Goal: Information Seeking & Learning: Learn about a topic

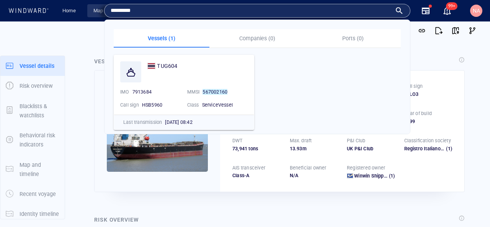
click at [97, 12] on link "Map" at bounding box center [99, 10] width 18 height 13
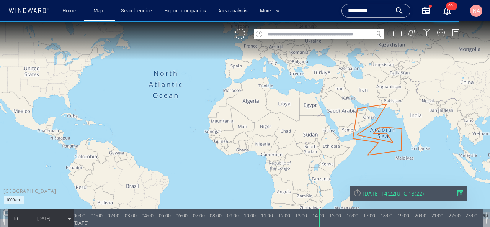
click at [311, 36] on input "text" at bounding box center [319, 34] width 108 height 10
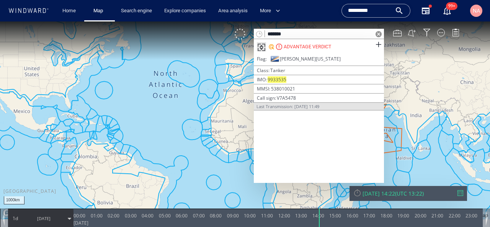
type input "*******"
click at [308, 43] on div "ADVANTAGE VERDICT" at bounding box center [307, 46] width 47 height 7
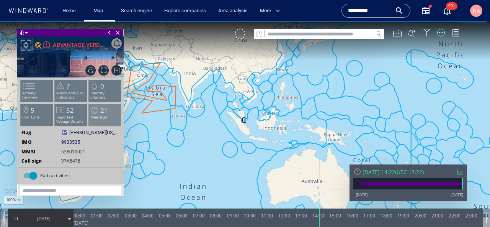
click at [100, 110] on span "21" at bounding box center [104, 110] width 8 height 9
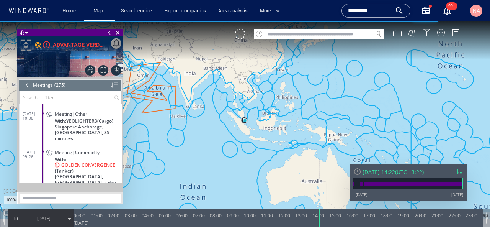
scroll to position [5600, 0]
click at [36, 154] on dl "[DATE] 09:26 Meeting|Commodity With: GOLDEN CONVERGENCE (Tanker) Basrah Oil Ter…" at bounding box center [72, 167] width 99 height 44
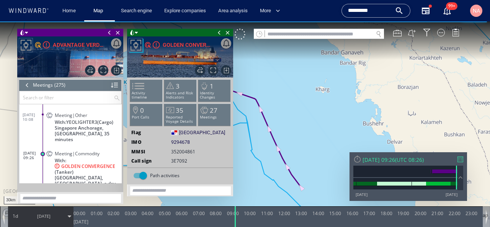
click at [110, 32] on span at bounding box center [109, 33] width 8 height 8
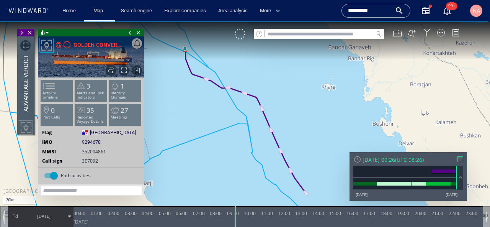
click at [128, 33] on span at bounding box center [130, 33] width 8 height 8
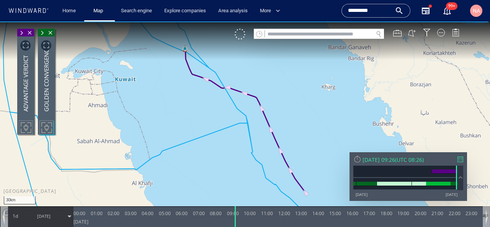
drag, startPoint x: 180, startPoint y: 70, endPoint x: 180, endPoint y: 106, distance: 36.0
click at [180, 106] on canvas "Map" at bounding box center [245, 120] width 490 height 198
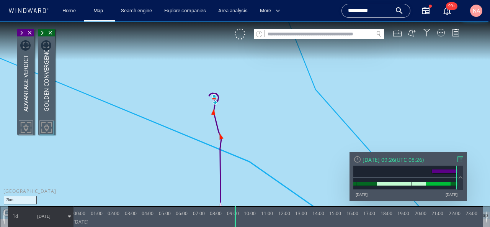
drag, startPoint x: 190, startPoint y: 84, endPoint x: 171, endPoint y: 121, distance: 42.1
click at [171, 121] on canvas "Map" at bounding box center [245, 120] width 490 height 198
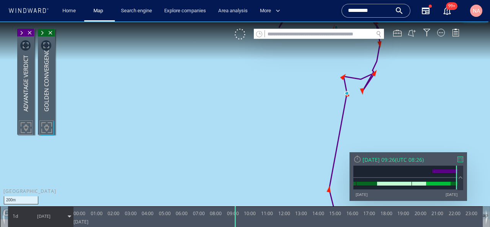
drag, startPoint x: 213, startPoint y: 106, endPoint x: 146, endPoint y: 174, distance: 95.9
click at [146, 174] on canvas "Map" at bounding box center [245, 120] width 490 height 198
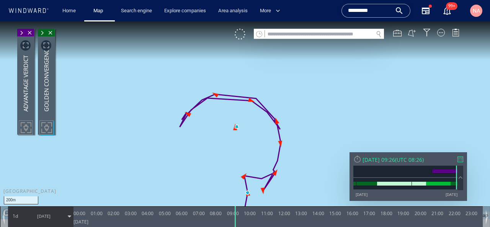
click at [28, 220] on span "[DATE]" at bounding box center [44, 215] width 39 height 19
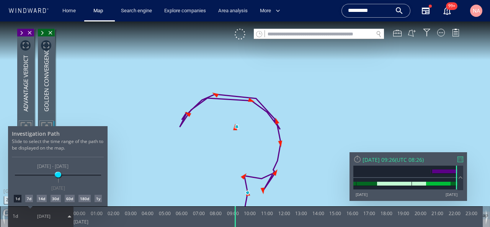
click at [29, 199] on div "7d" at bounding box center [29, 199] width 8 height 8
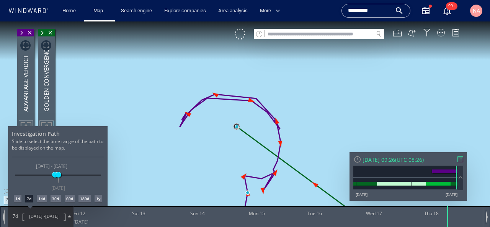
click at [187, 173] on div at bounding box center [245, 123] width 490 height 205
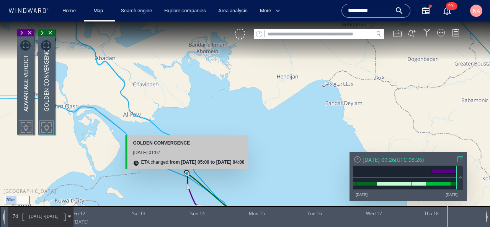
drag, startPoint x: 232, startPoint y: 155, endPoint x: 224, endPoint y: 85, distance: 70.5
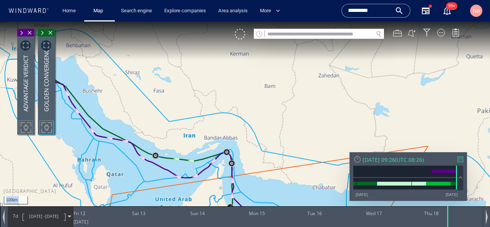
drag, startPoint x: 226, startPoint y: 132, endPoint x: 276, endPoint y: 137, distance: 50.8
click at [276, 137] on canvas "Map" at bounding box center [245, 120] width 490 height 198
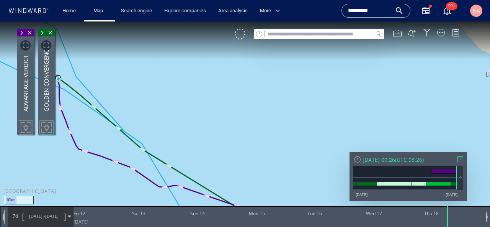
drag, startPoint x: 125, startPoint y: 84, endPoint x: 165, endPoint y: 95, distance: 41.2
click at [165, 95] on canvas "Map" at bounding box center [245, 120] width 490 height 198
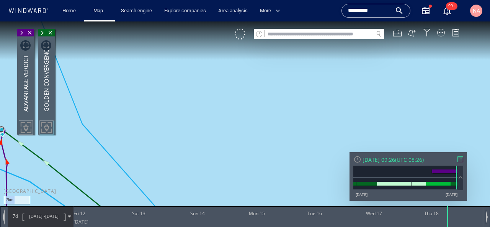
drag, startPoint x: 128, startPoint y: 159, endPoint x: 228, endPoint y: 152, distance: 101.0
click at [227, 152] on canvas "Map" at bounding box center [245, 120] width 490 height 198
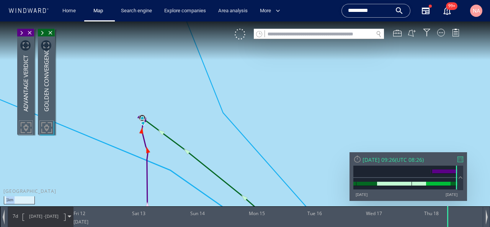
drag, startPoint x: 147, startPoint y: 122, endPoint x: 158, endPoint y: 122, distance: 10.3
click at [157, 122] on canvas "Map" at bounding box center [245, 120] width 490 height 198
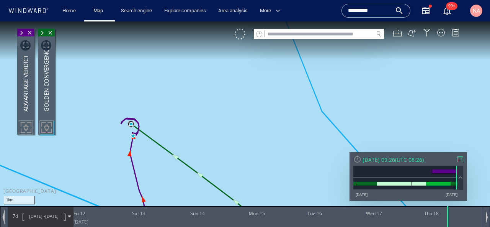
click at [59, 214] on span "[DATE]" at bounding box center [51, 216] width 13 height 6
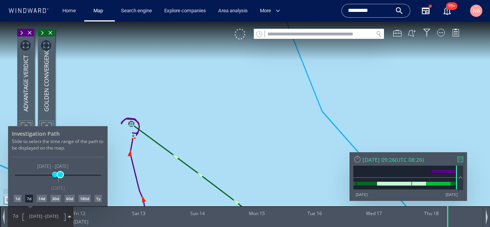
click at [61, 175] on span at bounding box center [60, 175] width 6 height 6
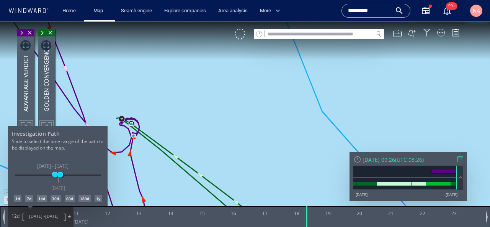
click at [188, 123] on div at bounding box center [245, 123] width 490 height 205
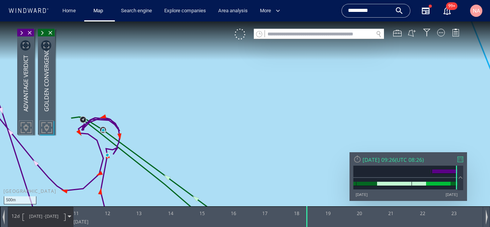
drag, startPoint x: 148, startPoint y: 122, endPoint x: 220, endPoint y: 124, distance: 71.7
click at [219, 124] on canvas "Map" at bounding box center [245, 120] width 490 height 198
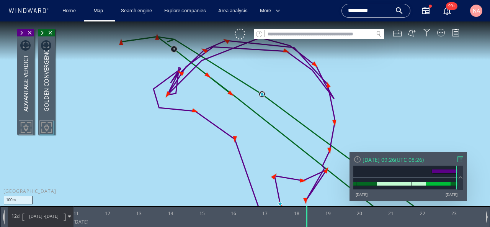
drag, startPoint x: 261, startPoint y: 108, endPoint x: 261, endPoint y: 134, distance: 26.4
click at [261, 134] on canvas "Map" at bounding box center [245, 120] width 490 height 198
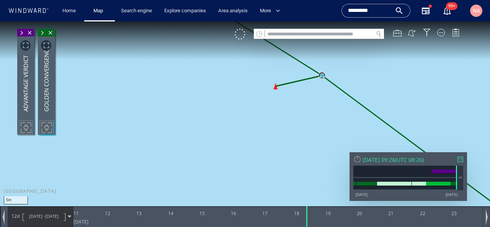
drag, startPoint x: 318, startPoint y: 110, endPoint x: 303, endPoint y: 126, distance: 22.2
click at [303, 126] on canvas "Map" at bounding box center [245, 120] width 490 height 198
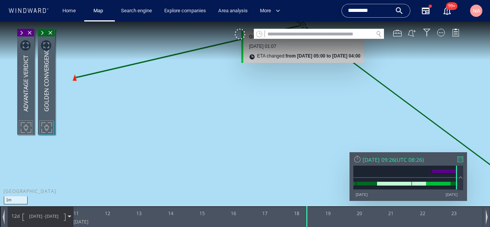
click at [302, 31] on input "text" at bounding box center [319, 34] width 108 height 10
paste input "*******"
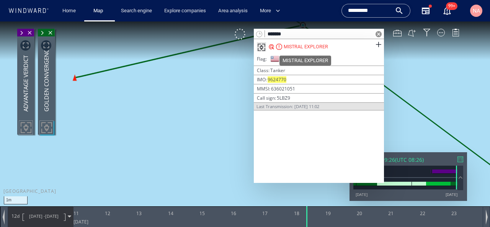
type input "*******"
click at [302, 44] on div "MISTRAL EXPLORER" at bounding box center [306, 46] width 44 height 7
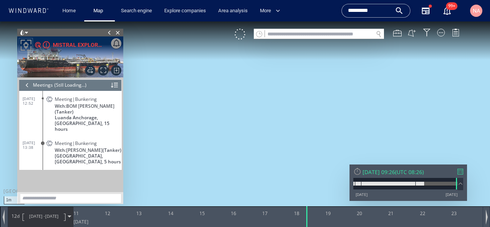
scroll to position [42, 0]
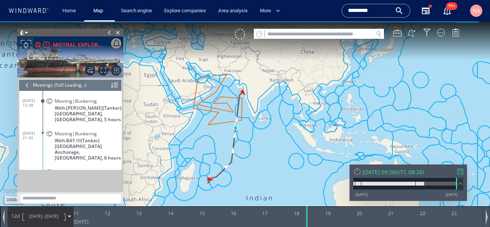
click at [42, 213] on span "[DATE] -" at bounding box center [37, 216] width 16 height 6
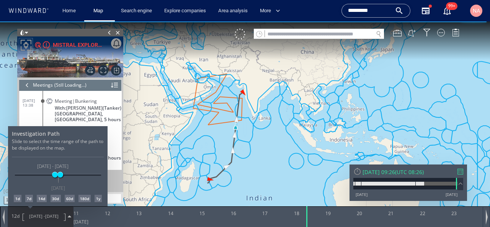
click at [85, 200] on div "180d" at bounding box center [85, 199] width 12 height 8
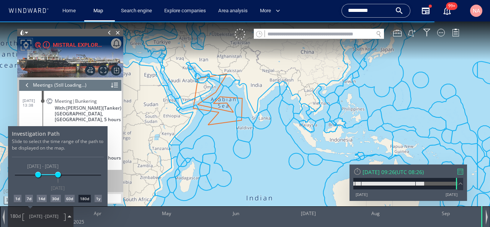
click at [356, 172] on div at bounding box center [245, 123] width 490 height 205
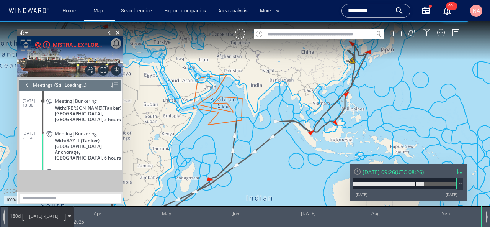
click at [357, 172] on div at bounding box center [358, 171] width 8 height 8
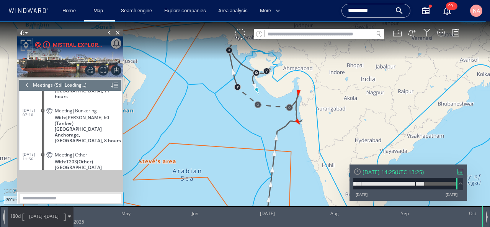
drag, startPoint x: 233, startPoint y: 90, endPoint x: 224, endPoint y: 152, distance: 63.1
click at [224, 152] on canvas "Map" at bounding box center [245, 120] width 490 height 198
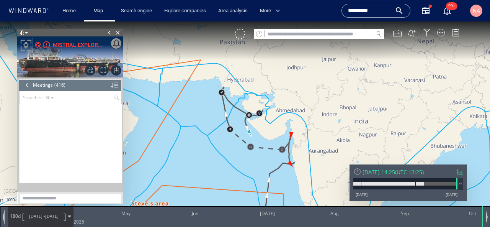
scroll to position [8685, 0]
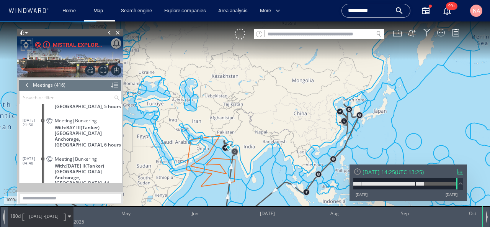
drag, startPoint x: 285, startPoint y: 158, endPoint x: 301, endPoint y: 94, distance: 65.4
click at [300, 97] on canvas "Map" at bounding box center [245, 120] width 490 height 198
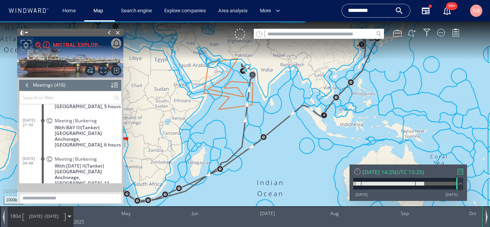
drag, startPoint x: 241, startPoint y: 174, endPoint x: 362, endPoint y: 156, distance: 122.9
click at [362, 157] on canvas "Map" at bounding box center [245, 120] width 490 height 198
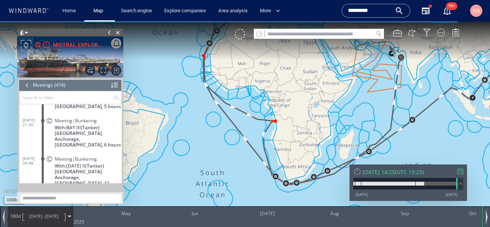
drag, startPoint x: 239, startPoint y: 123, endPoint x: 240, endPoint y: 201, distance: 78.1
click at [240, 201] on canvas "Map" at bounding box center [245, 120] width 490 height 198
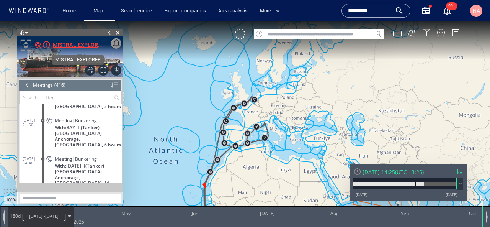
click at [83, 46] on div "MISTRAL EXPLORER" at bounding box center [78, 44] width 51 height 9
click at [378, 169] on div "[DATE] 14:25" at bounding box center [379, 171] width 33 height 7
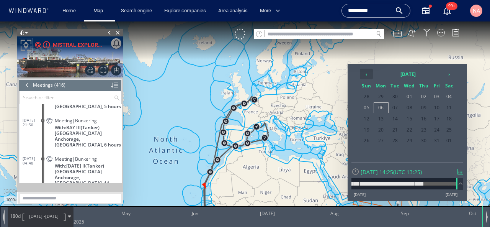
click at [365, 72] on th "‹" at bounding box center [366, 74] width 13 height 11
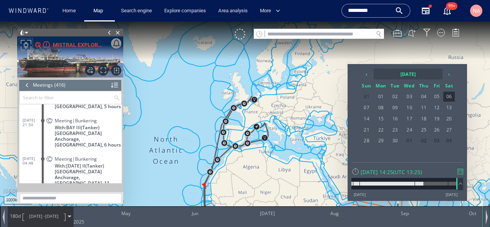
click at [402, 74] on th "[DATE]" at bounding box center [408, 74] width 69 height 11
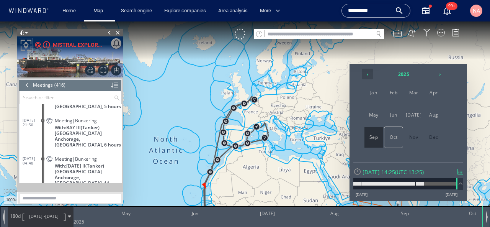
click at [369, 75] on th "‹" at bounding box center [367, 74] width 11 height 11
click at [417, 138] on span "Nov" at bounding box center [414, 137] width 18 height 21
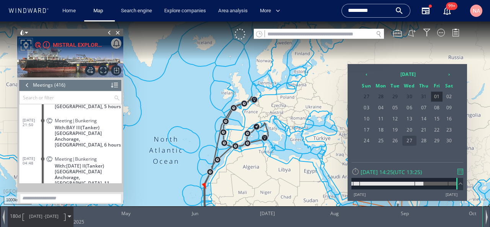
click at [406, 142] on span "27" at bounding box center [410, 141] width 15 height 10
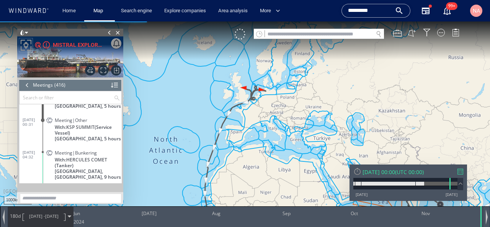
click at [57, 211] on span "[DATE] - [DATE]" at bounding box center [44, 215] width 39 height 19
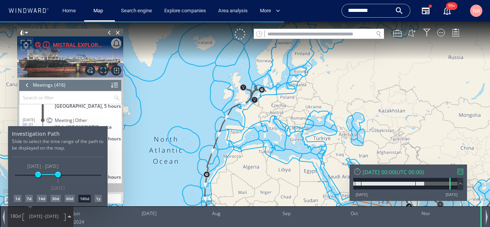
click at [39, 197] on div "14d" at bounding box center [42, 199] width 10 height 8
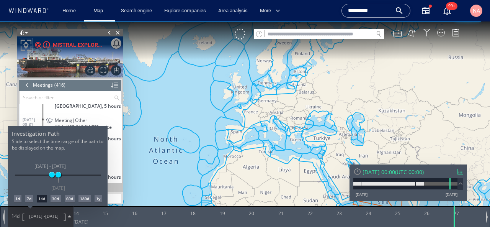
click at [154, 177] on div at bounding box center [245, 123] width 490 height 205
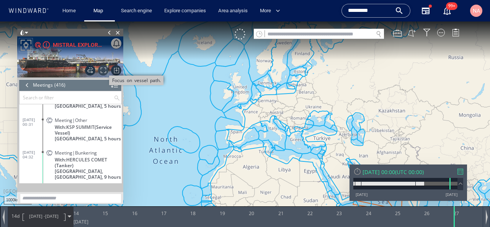
click at [102, 73] on span "Focus on vessel path." at bounding box center [103, 70] width 10 height 10
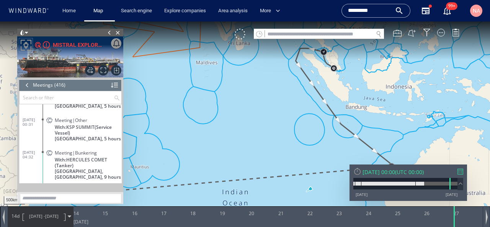
drag, startPoint x: 190, startPoint y: 103, endPoint x: 254, endPoint y: 52, distance: 81.0
click at [254, 52] on canvas "Map" at bounding box center [245, 120] width 490 height 198
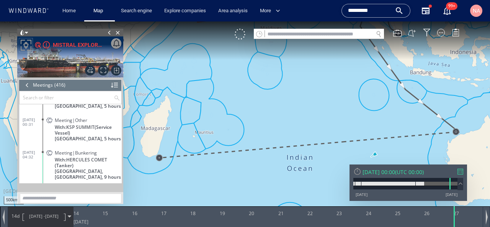
drag, startPoint x: 218, startPoint y: 98, endPoint x: 194, endPoint y: 157, distance: 63.7
click at [195, 157] on canvas "Map" at bounding box center [245, 120] width 490 height 198
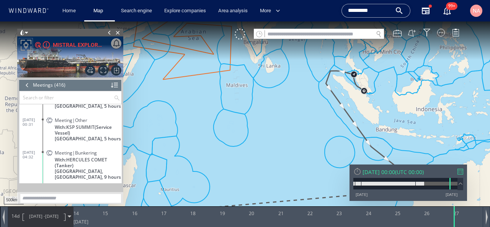
drag, startPoint x: 256, startPoint y: 124, endPoint x: 165, endPoint y: 111, distance: 91.8
click at [165, 111] on canvas "Map" at bounding box center [245, 120] width 490 height 198
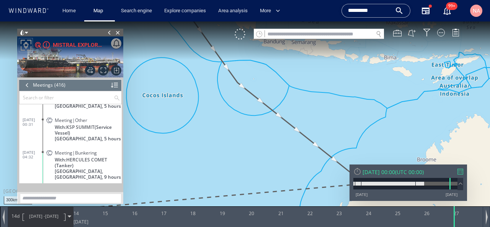
drag, startPoint x: 277, startPoint y: 141, endPoint x: 290, endPoint y: 246, distance: 105.5
click at [290, 226] on html "300km © Mapbox © OpenStreetMap Improve this map 0 0 [DATE] 14 15 16 17 18 19 20…" at bounding box center [245, 123] width 490 height 205
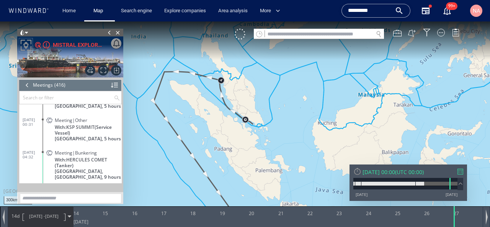
drag, startPoint x: 196, startPoint y: 93, endPoint x: 233, endPoint y: 108, distance: 39.5
click at [233, 108] on canvas "Map" at bounding box center [245, 120] width 490 height 198
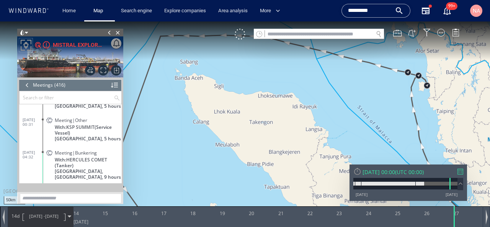
drag, startPoint x: 203, startPoint y: 95, endPoint x: 240, endPoint y: 123, distance: 46.5
click at [239, 122] on canvas "Map" at bounding box center [245, 120] width 490 height 198
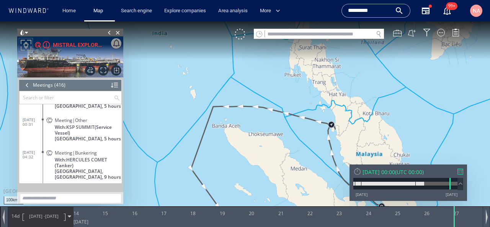
drag, startPoint x: 219, startPoint y: 137, endPoint x: 241, endPoint y: 51, distance: 88.8
click at [241, 51] on canvas "Map" at bounding box center [245, 120] width 490 height 198
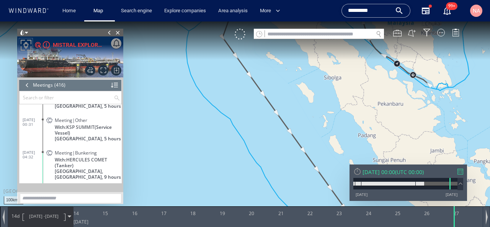
drag, startPoint x: 266, startPoint y: 124, endPoint x: 266, endPoint y: 101, distance: 23.4
click at [266, 104] on canvas "Map" at bounding box center [245, 120] width 490 height 198
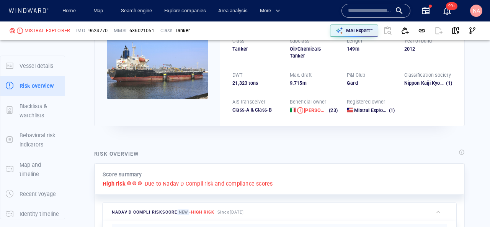
scroll to position [20, 0]
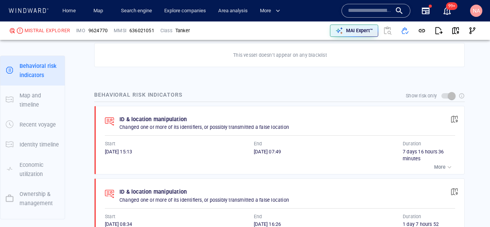
scroll to position [495, 0]
